Goal: Find specific page/section: Find specific page/section

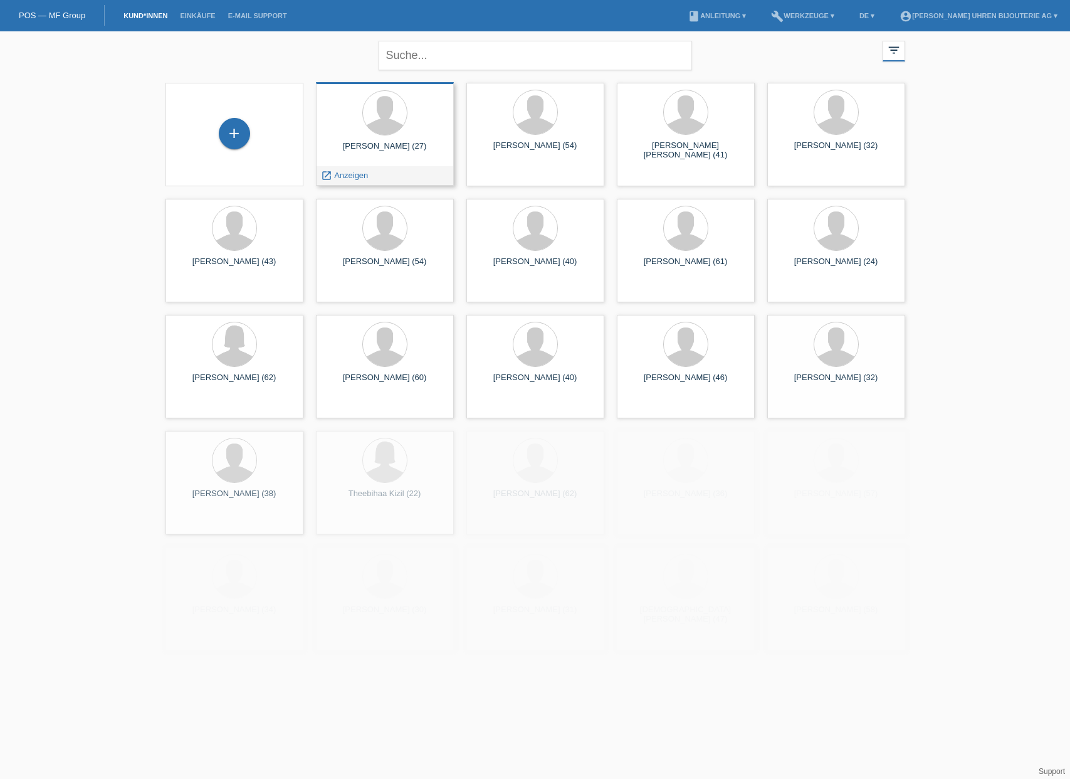
click at [342, 130] on div at bounding box center [385, 113] width 118 height 47
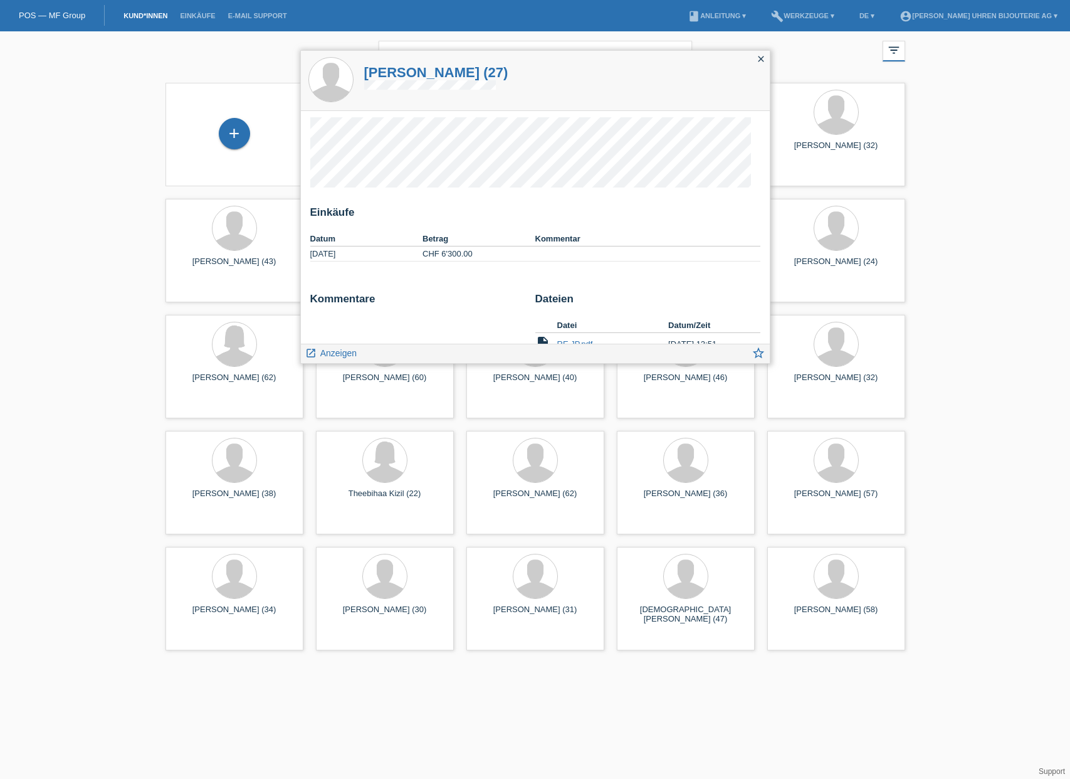
click at [762, 60] on icon "close" at bounding box center [761, 59] width 10 height 10
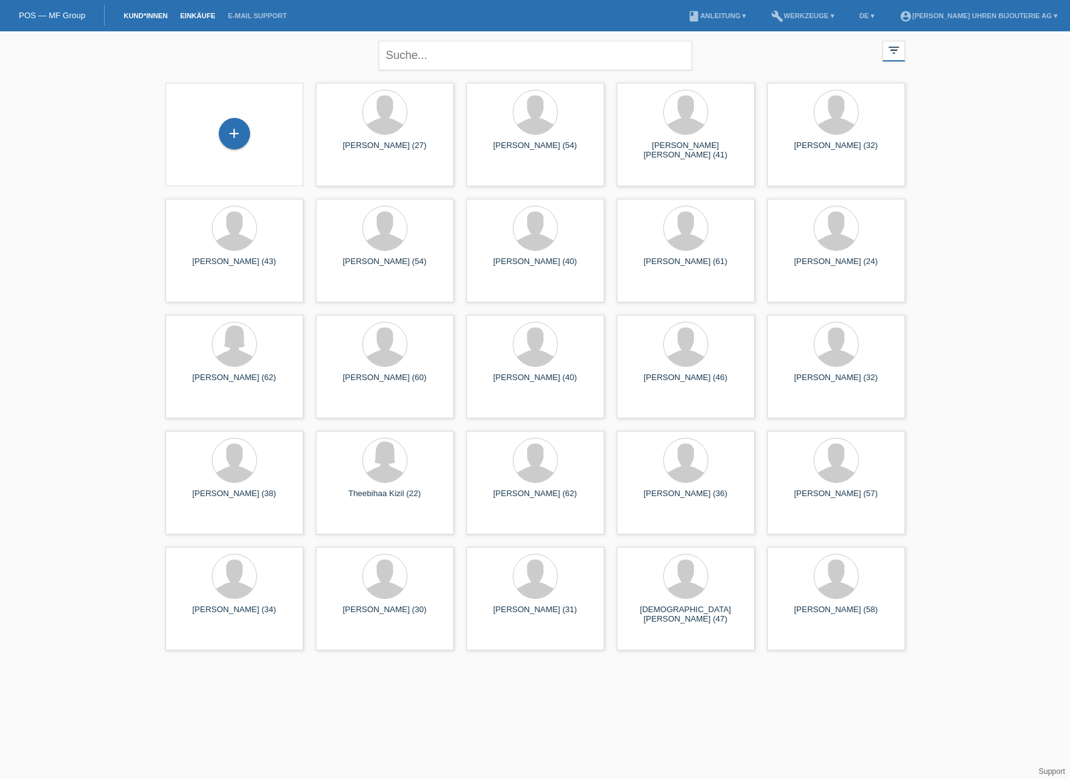
click at [200, 18] on link "Einkäufe" at bounding box center [198, 16] width 48 height 8
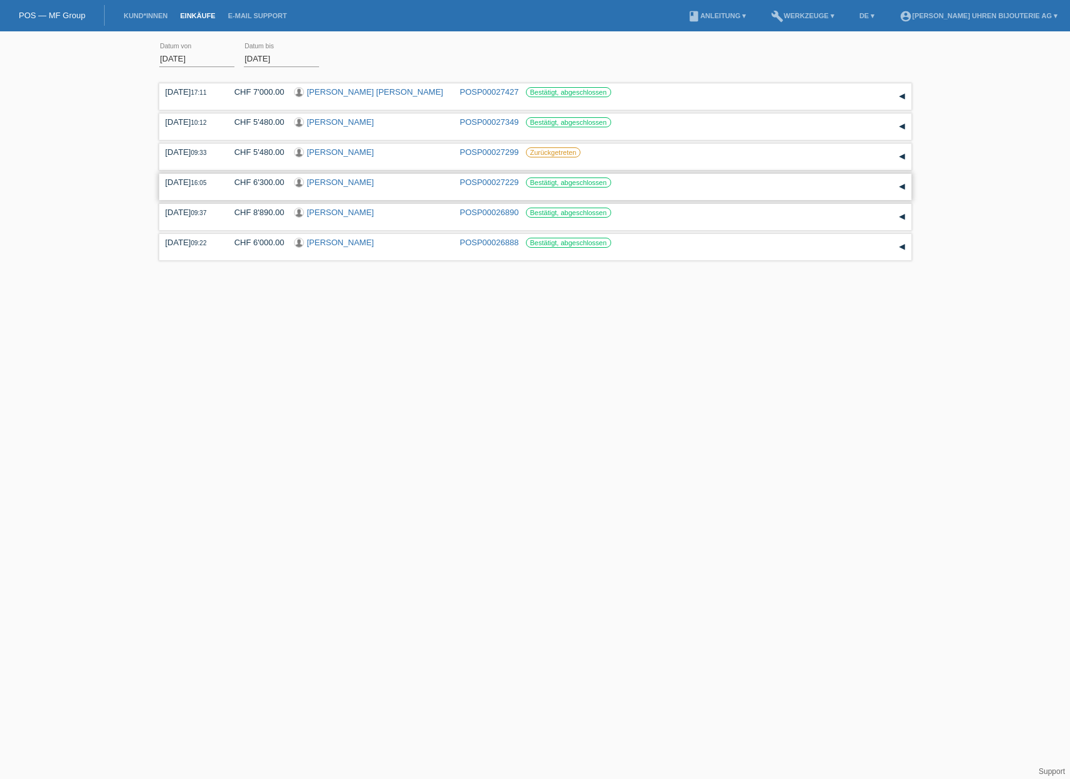
click at [904, 187] on div "▾" at bounding box center [902, 186] width 19 height 19
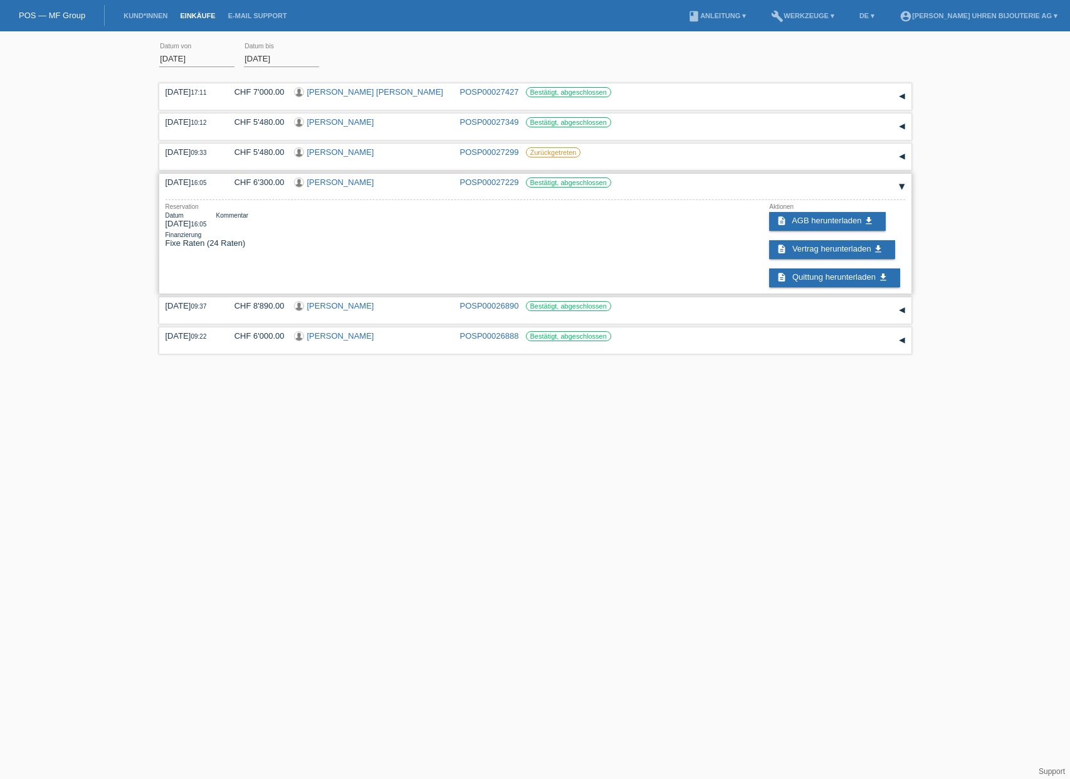
click at [904, 187] on div "▾" at bounding box center [902, 186] width 19 height 19
